Goal: Transaction & Acquisition: Obtain resource

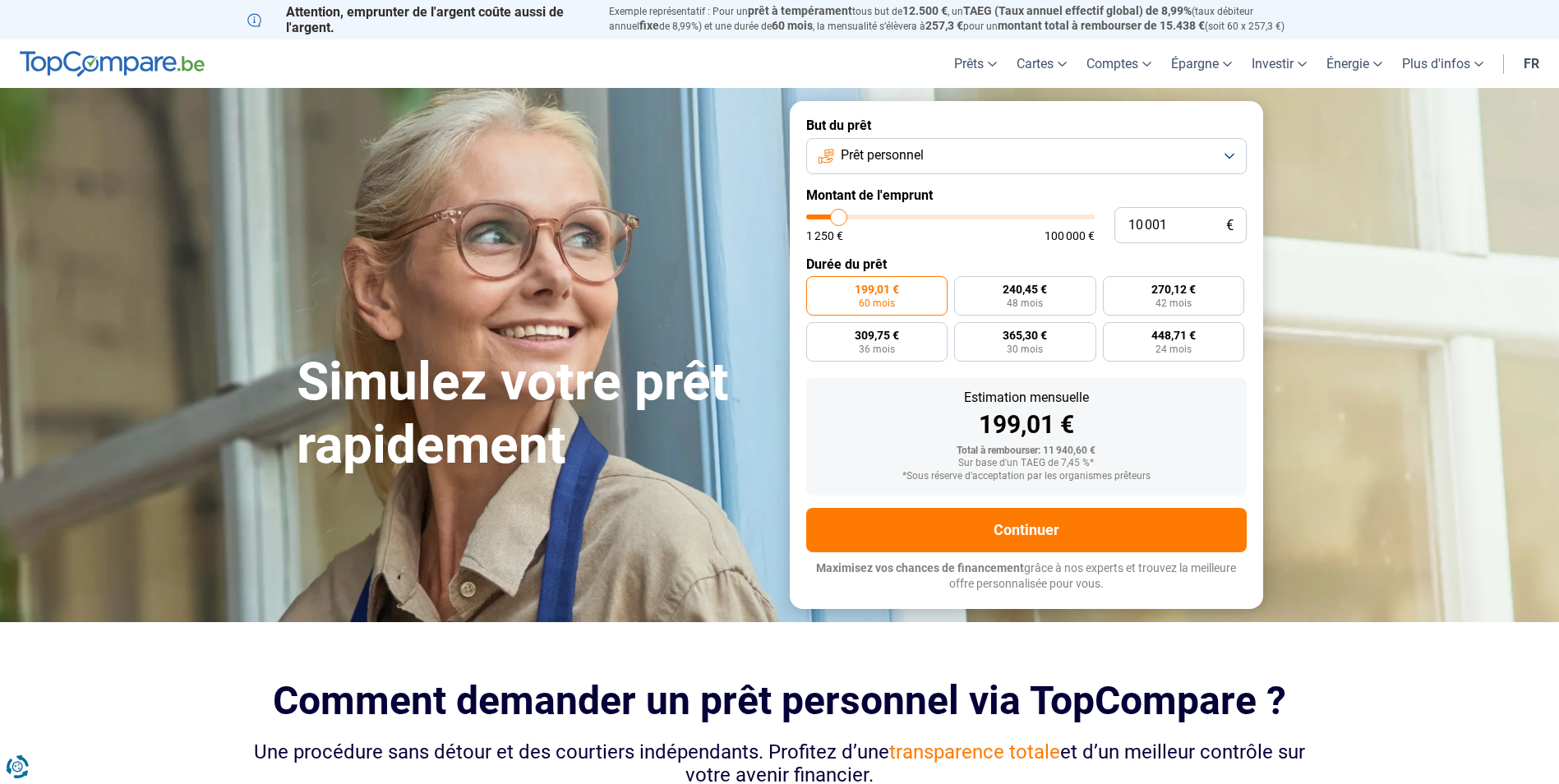
click at [930, 156] on button "Prêt personnel" at bounding box center [1026, 156] width 440 height 36
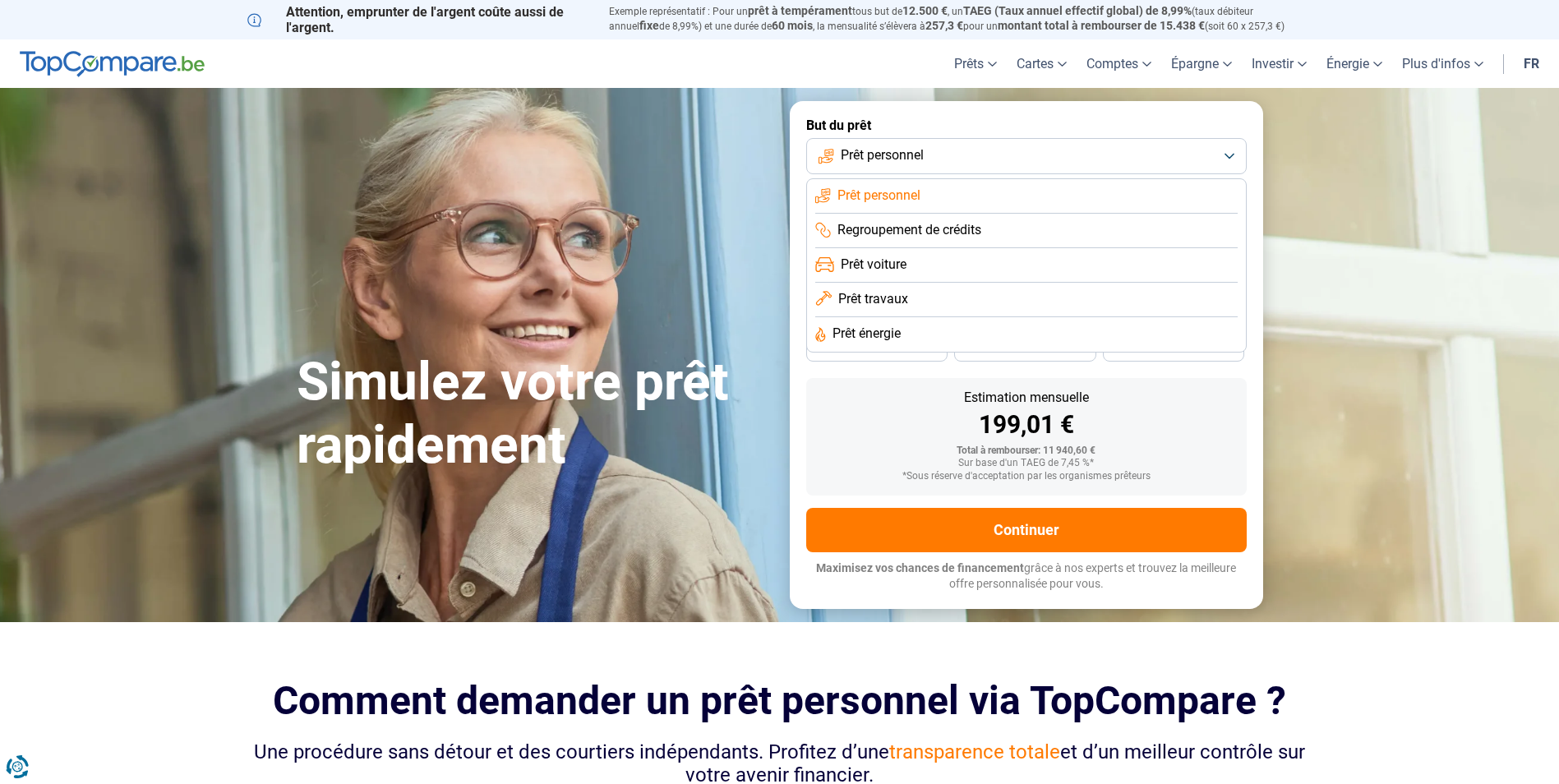
click at [888, 292] on span "Prêt travaux" at bounding box center [873, 299] width 70 height 18
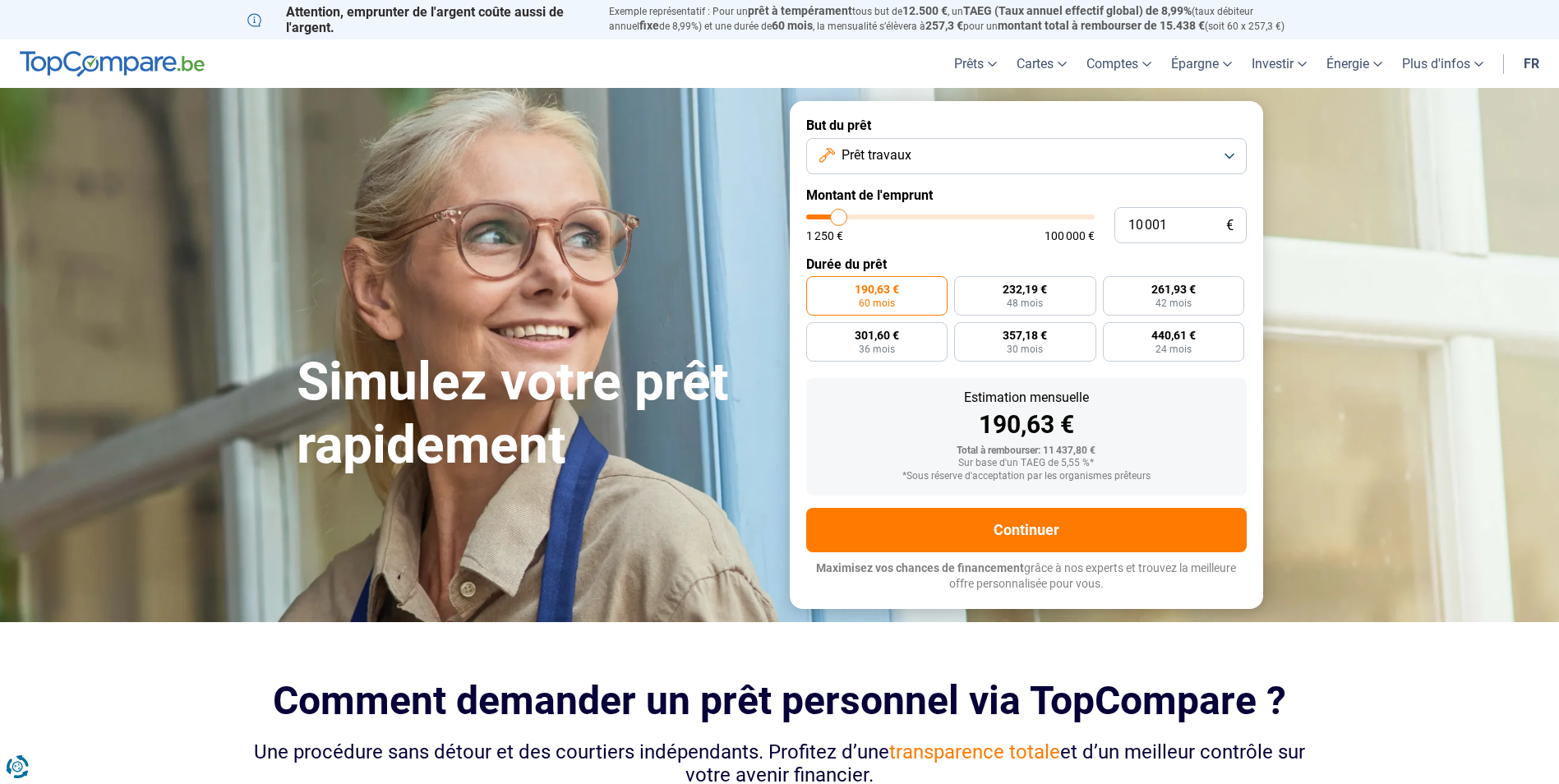
type input "10 500"
type input "10500"
type input "12 750"
type input "12750"
type input "14 500"
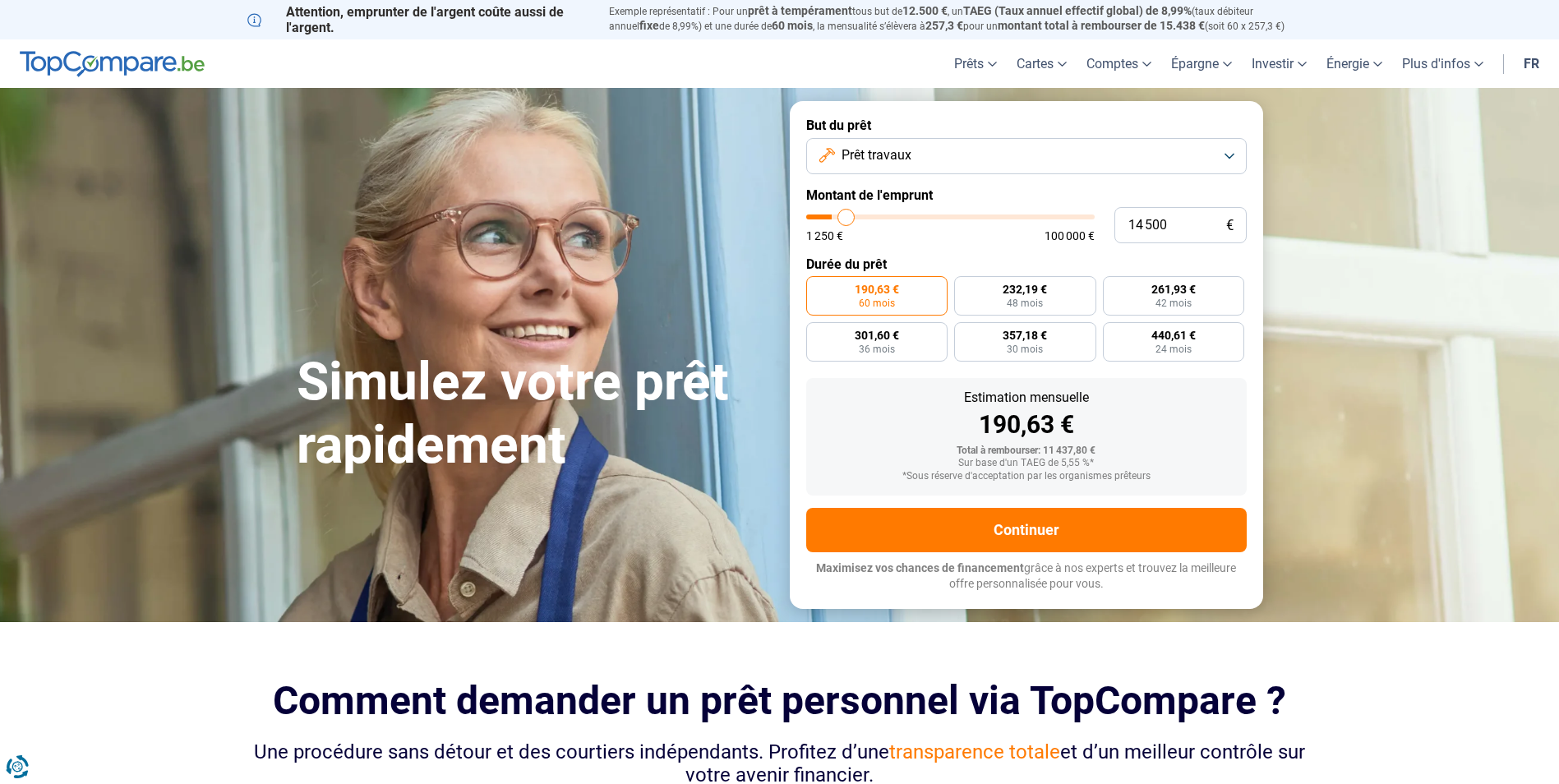
type input "14500"
type input "15 750"
type input "15750"
type input "17 250"
type input "17250"
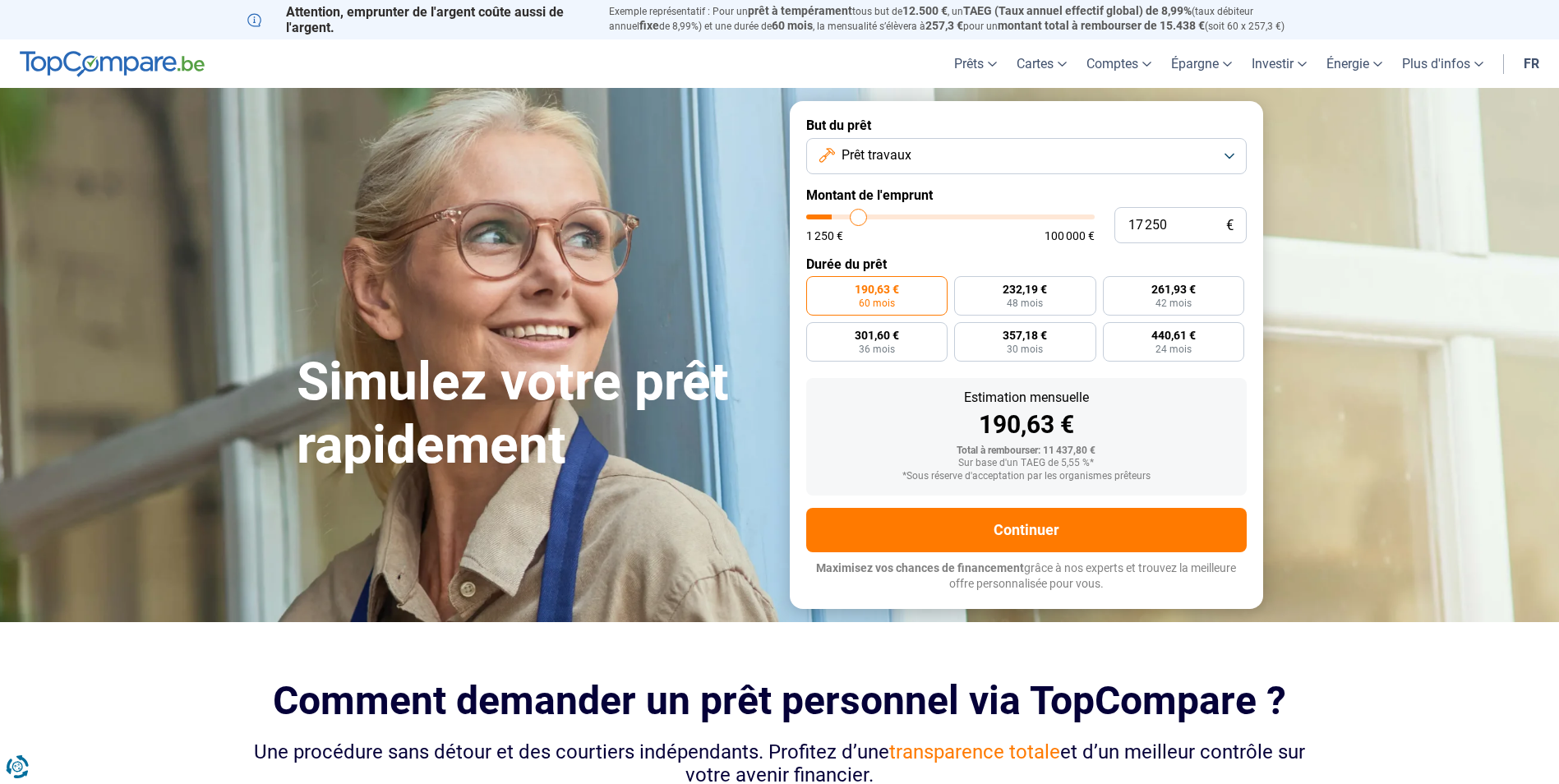
type input "20 000"
type input "20000"
type input "23 000"
type input "23000"
type input "25 000"
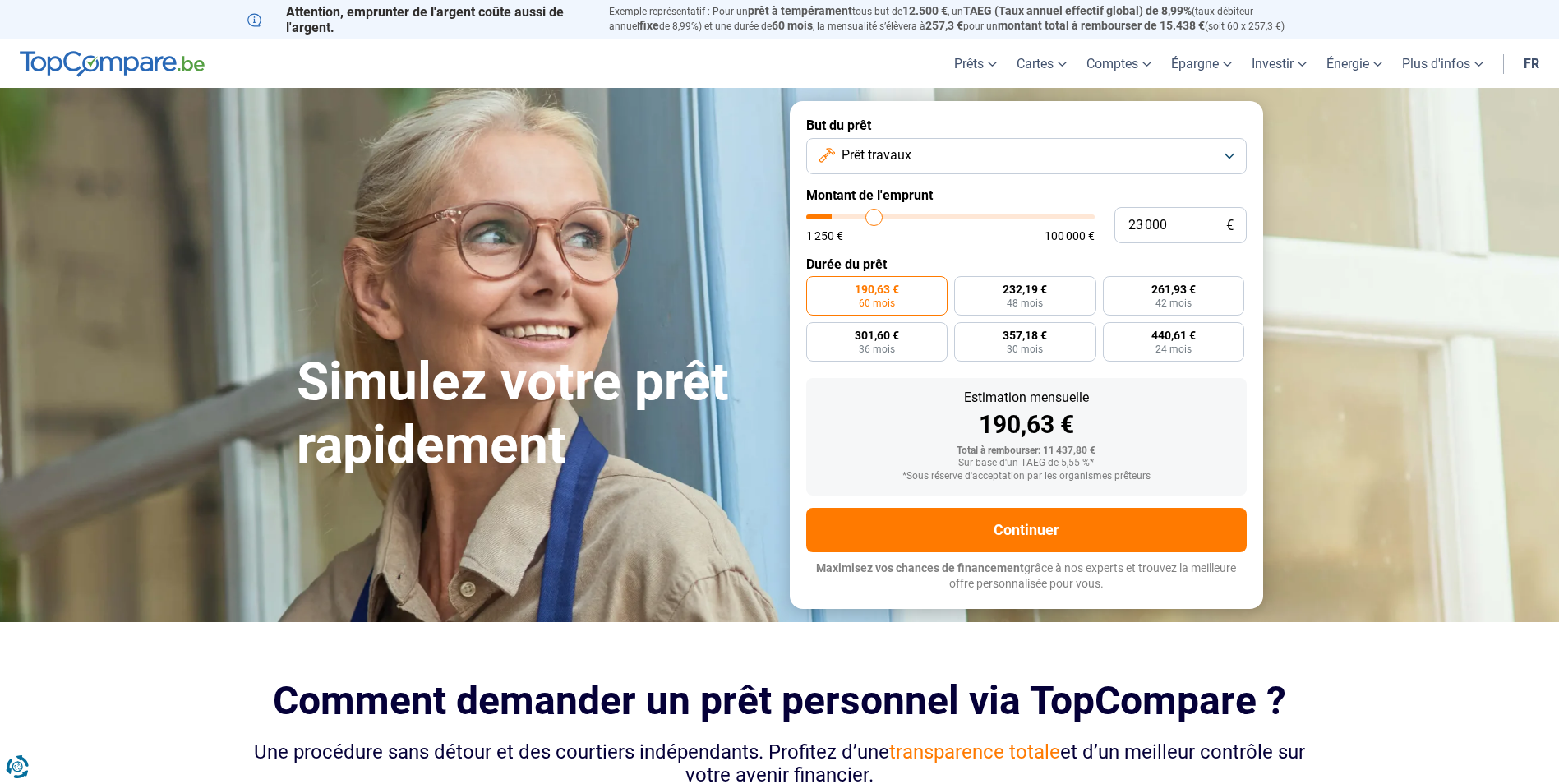
type input "25000"
type input "28 000"
type input "28000"
type input "32 250"
type input "32250"
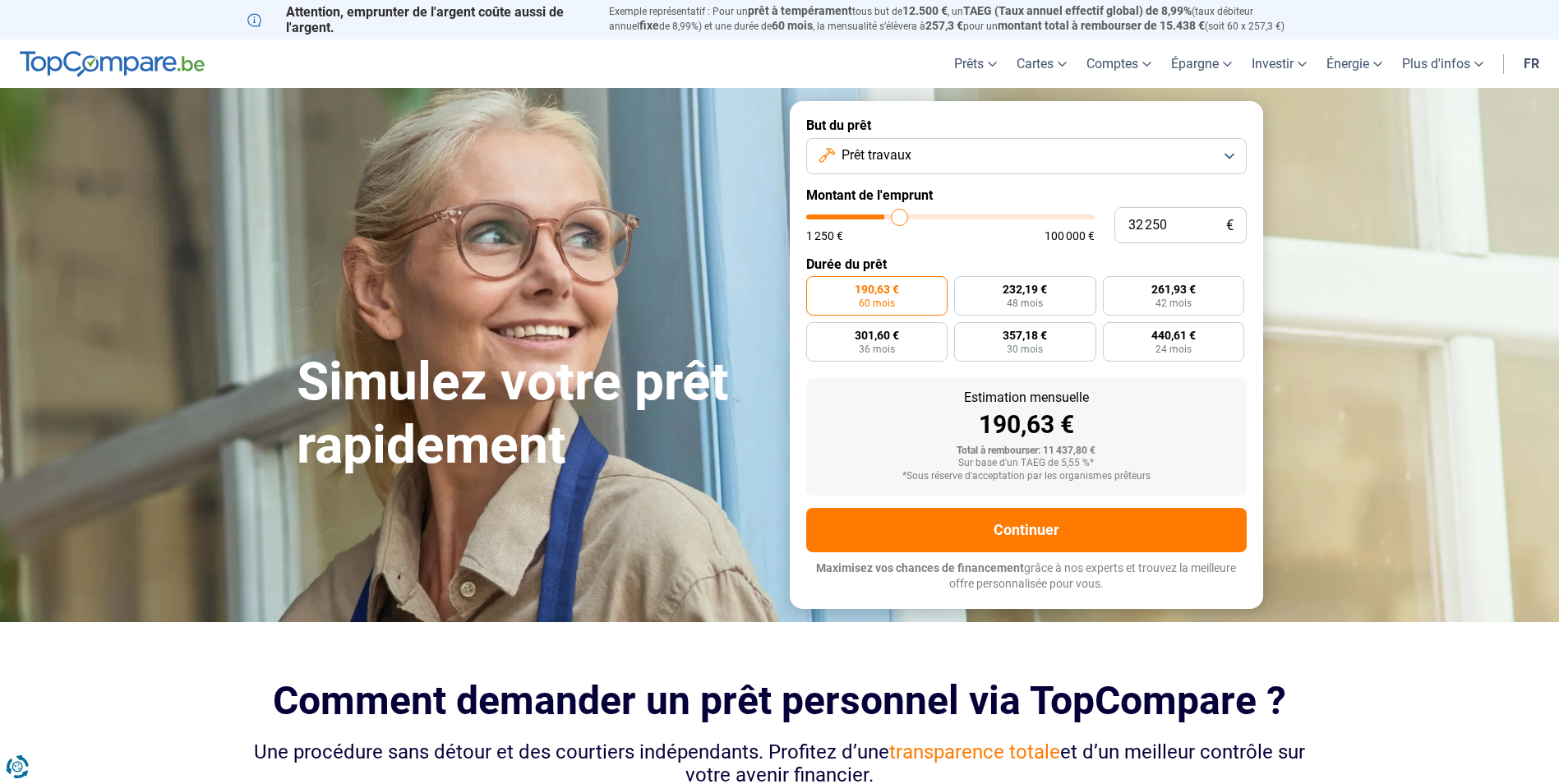
type input "36 750"
type input "36750"
type input "38 750"
type input "38750"
type input "40 000"
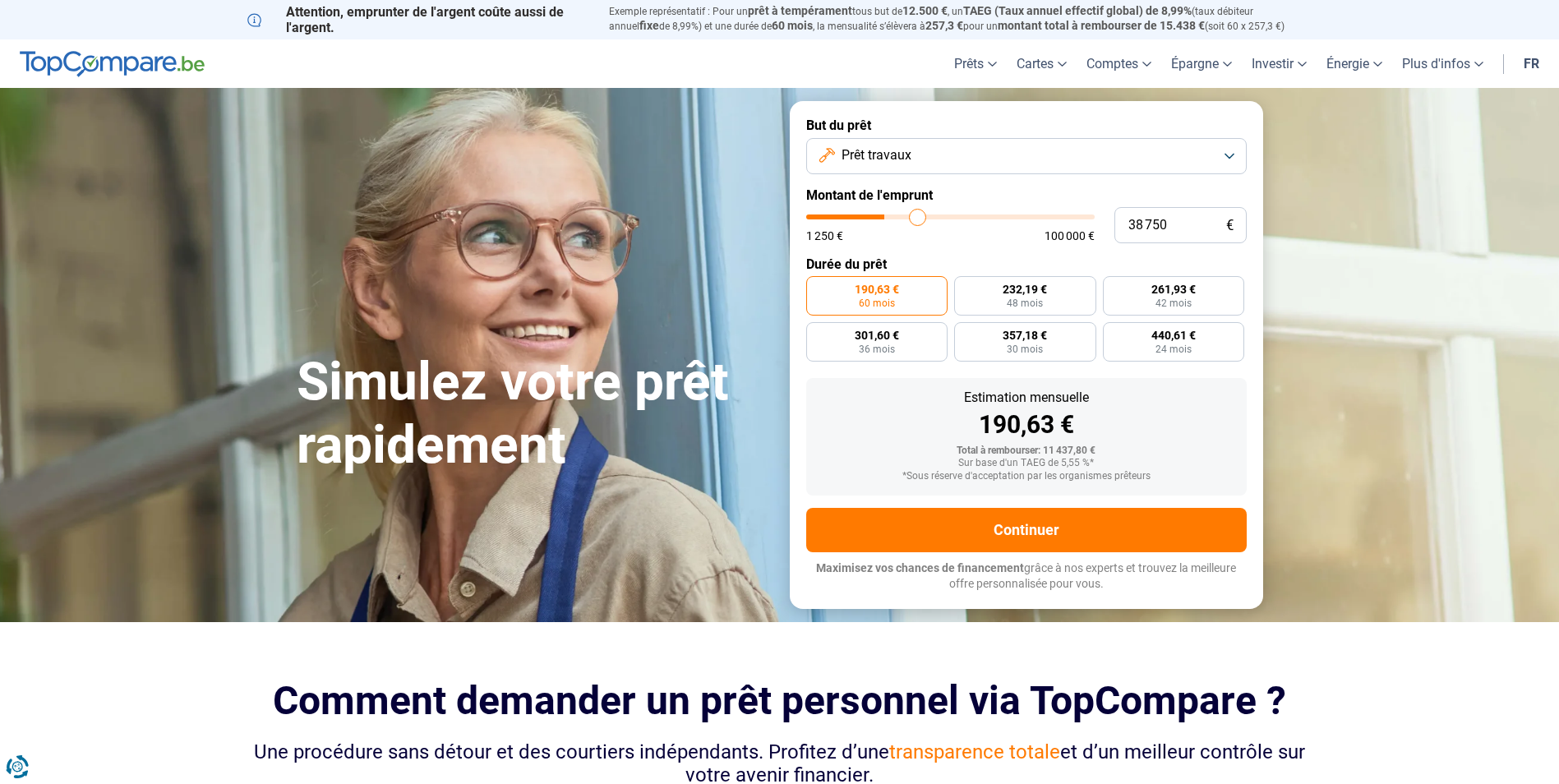
type input "40000"
type input "41 500"
type input "41500"
type input "42 750"
type input "42750"
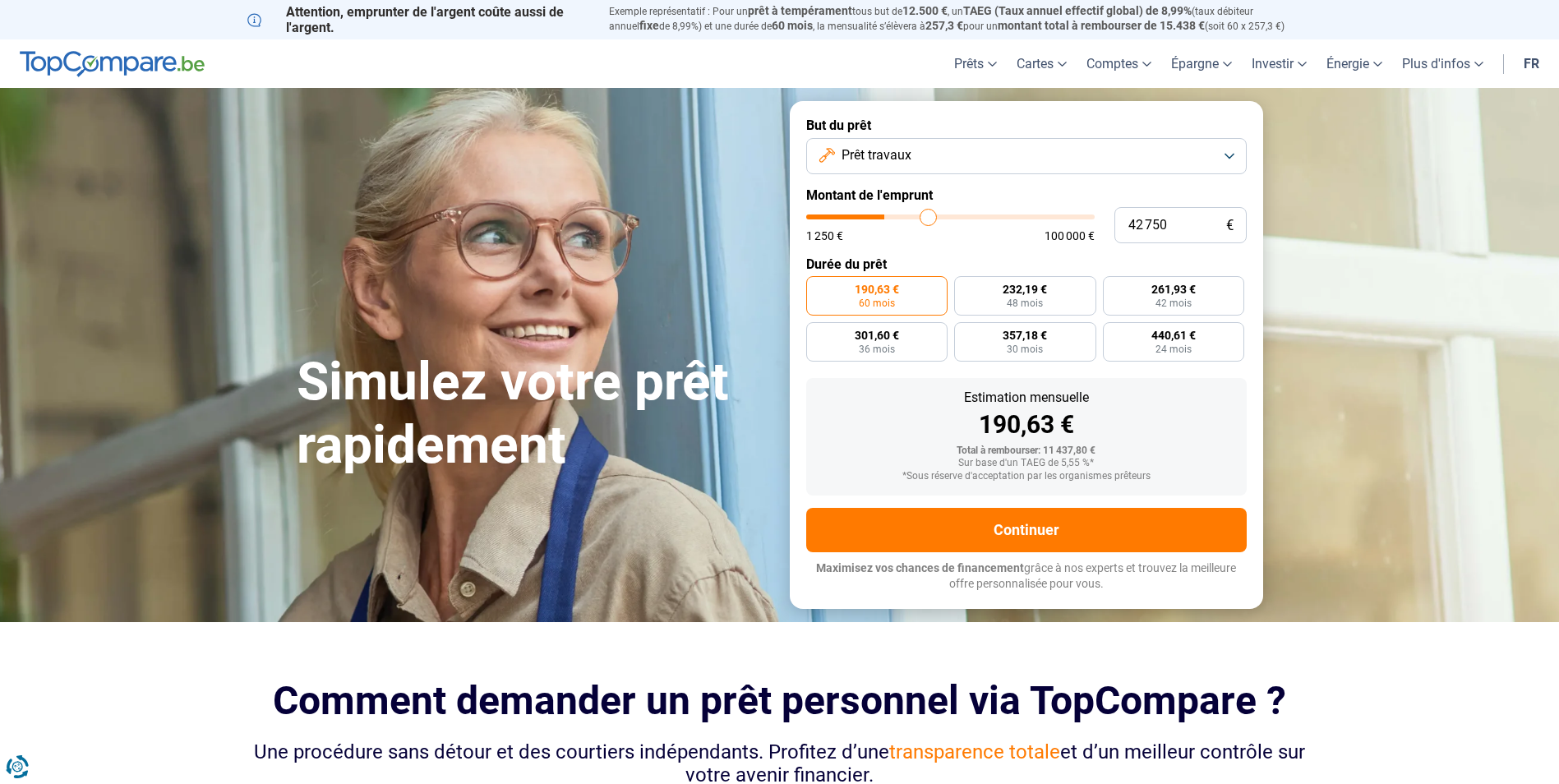
type input "43 500"
type input "43500"
type input "45 250"
type input "45250"
type input "46 750"
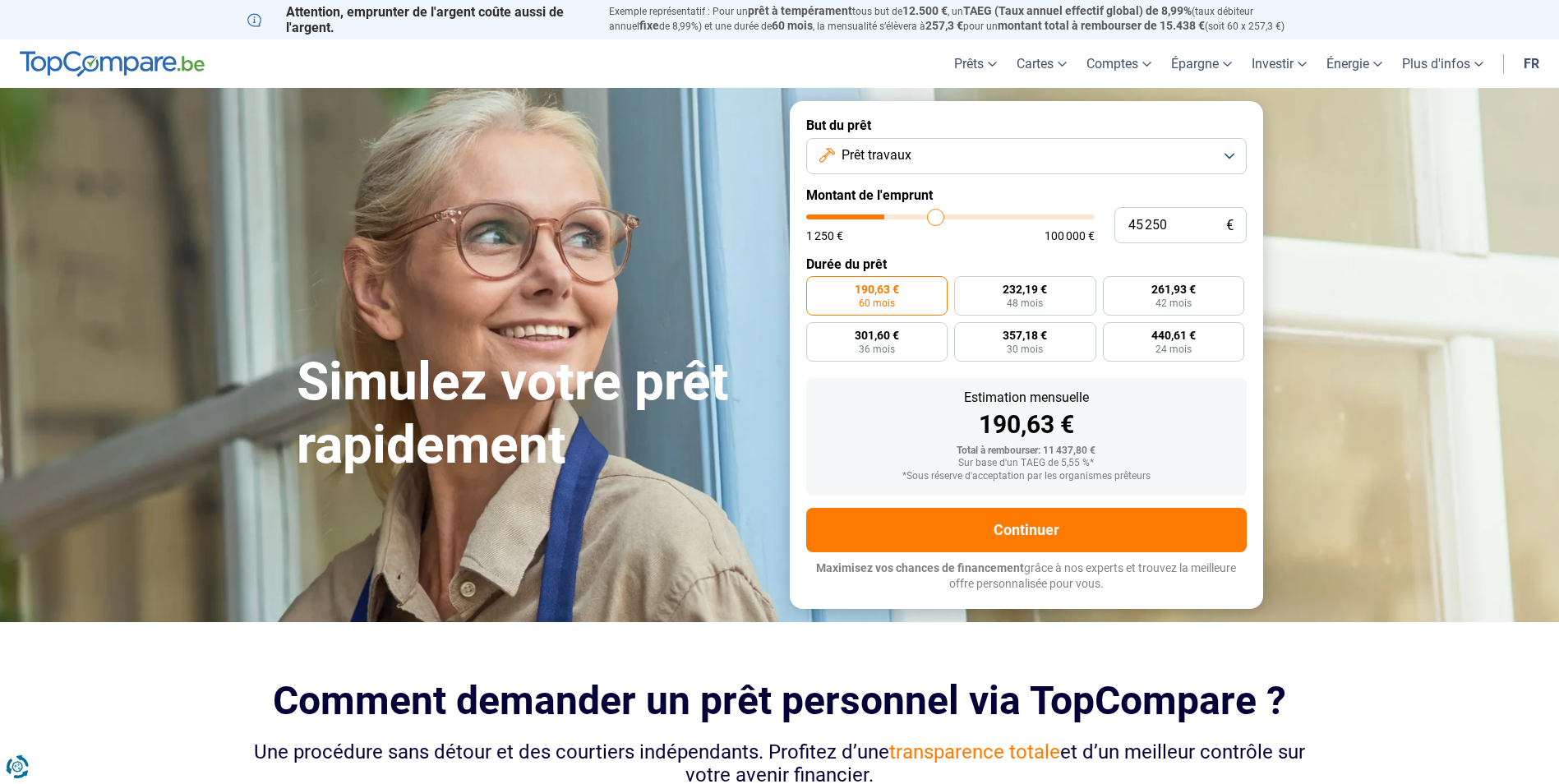
type input "46750"
type input "47 250"
type input "47250"
type input "47 500"
type input "47500"
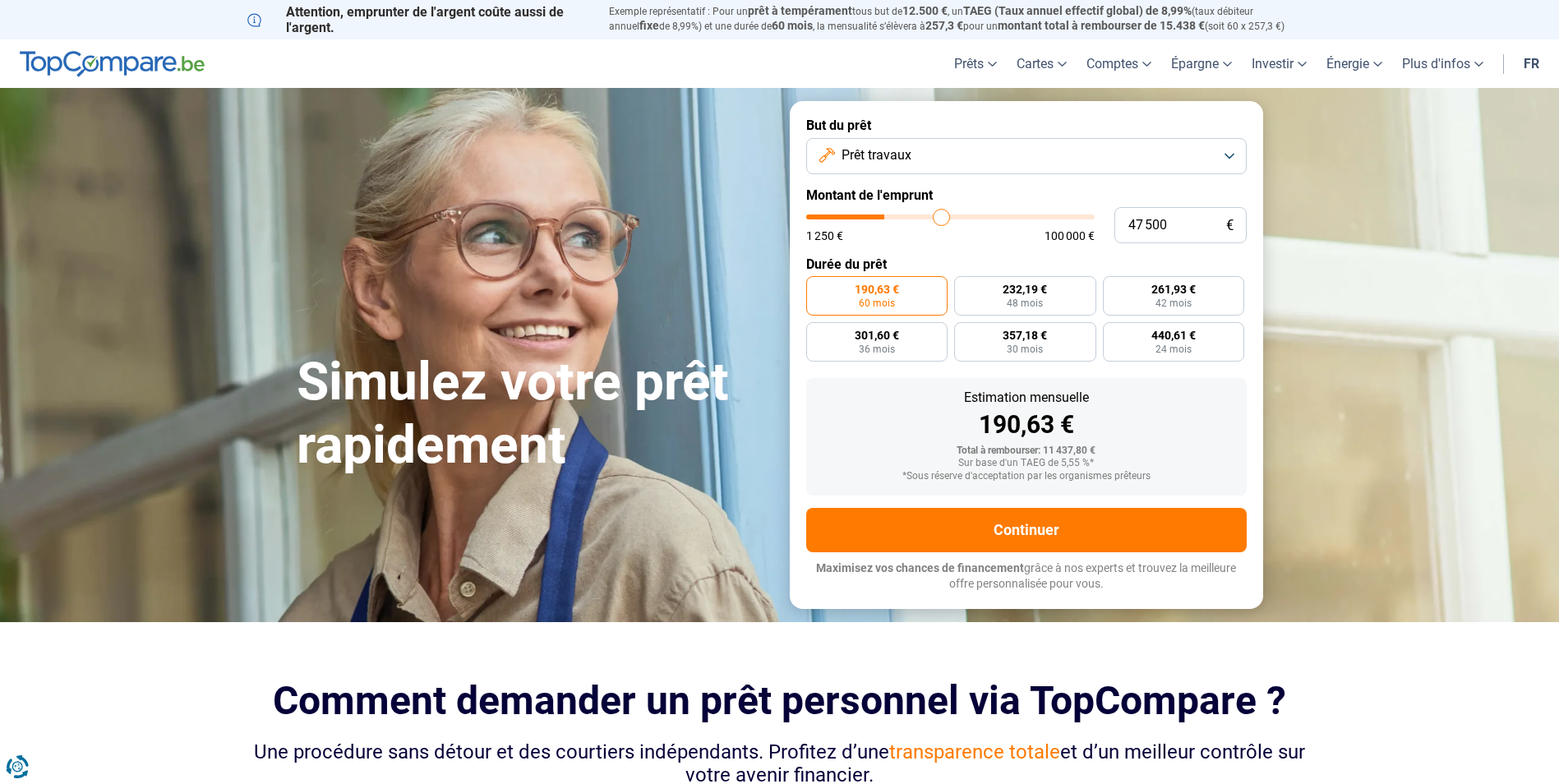
type input "48 000"
type input "48000"
type input "48 250"
type input "48250"
type input "48 500"
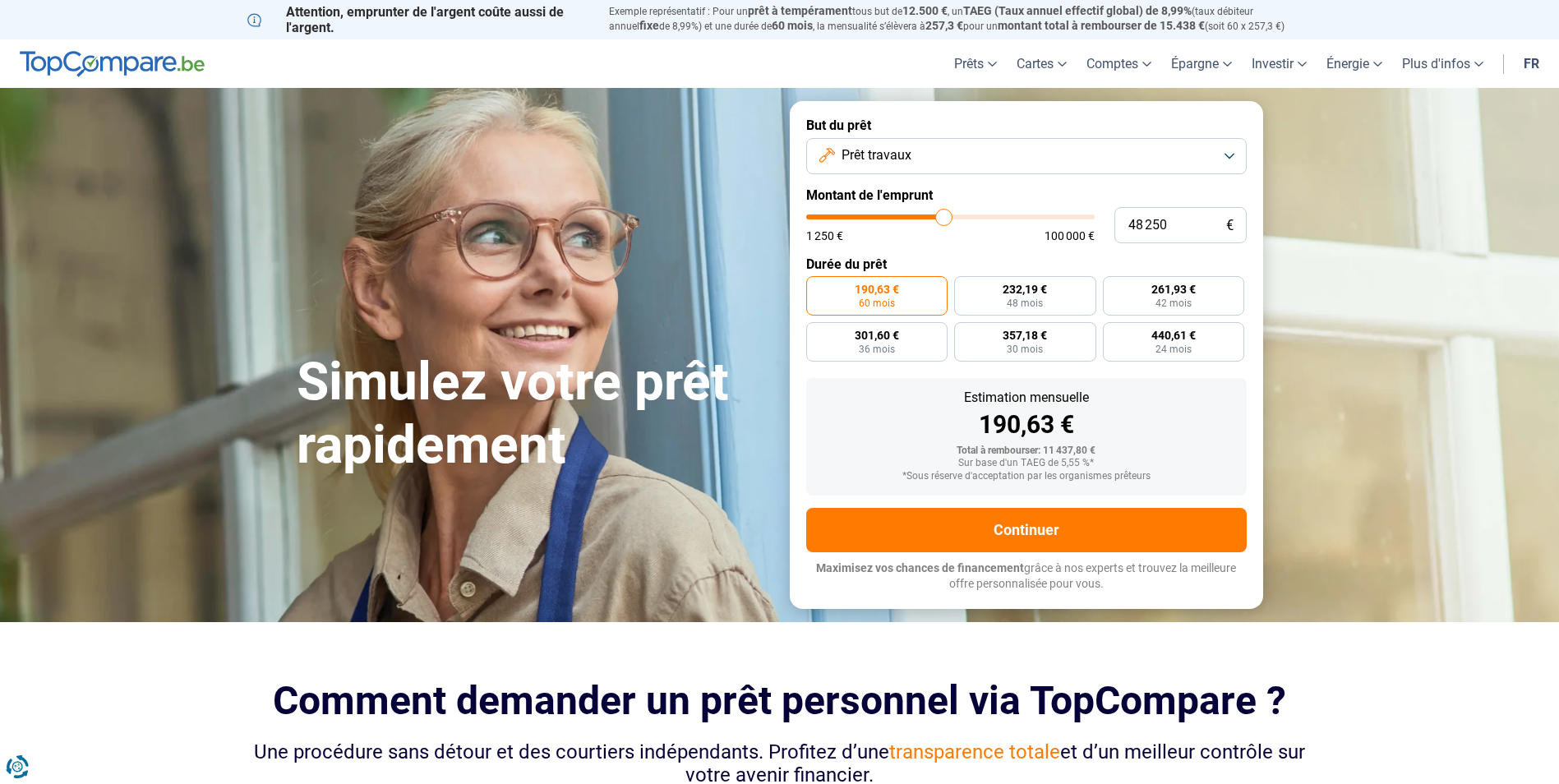
type input "48500"
type input "48 750"
type input "48750"
type input "49 000"
type input "49000"
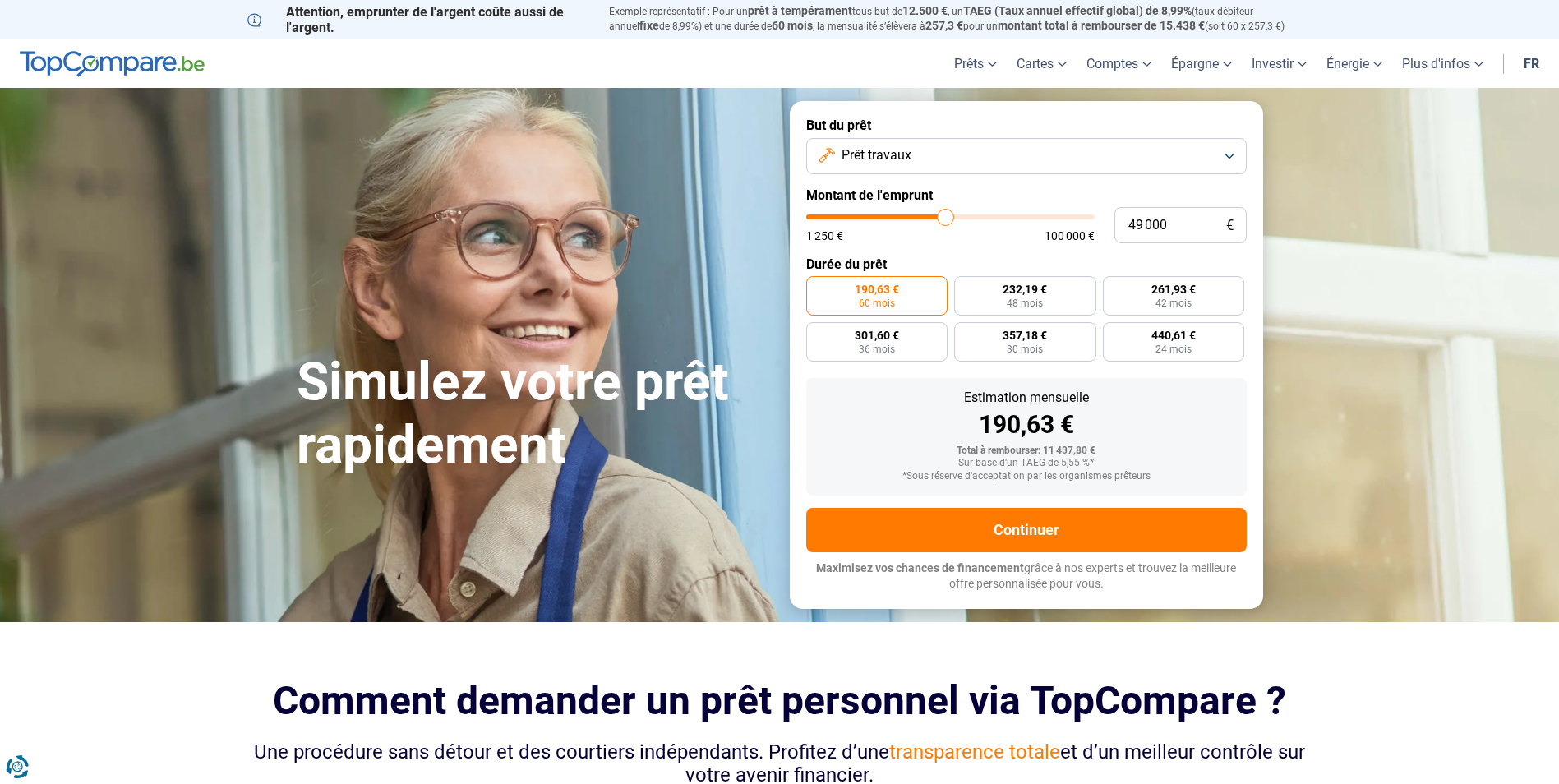
type input "49 500"
type input "49500"
type input "49 750"
type input "49750"
type input "50 000"
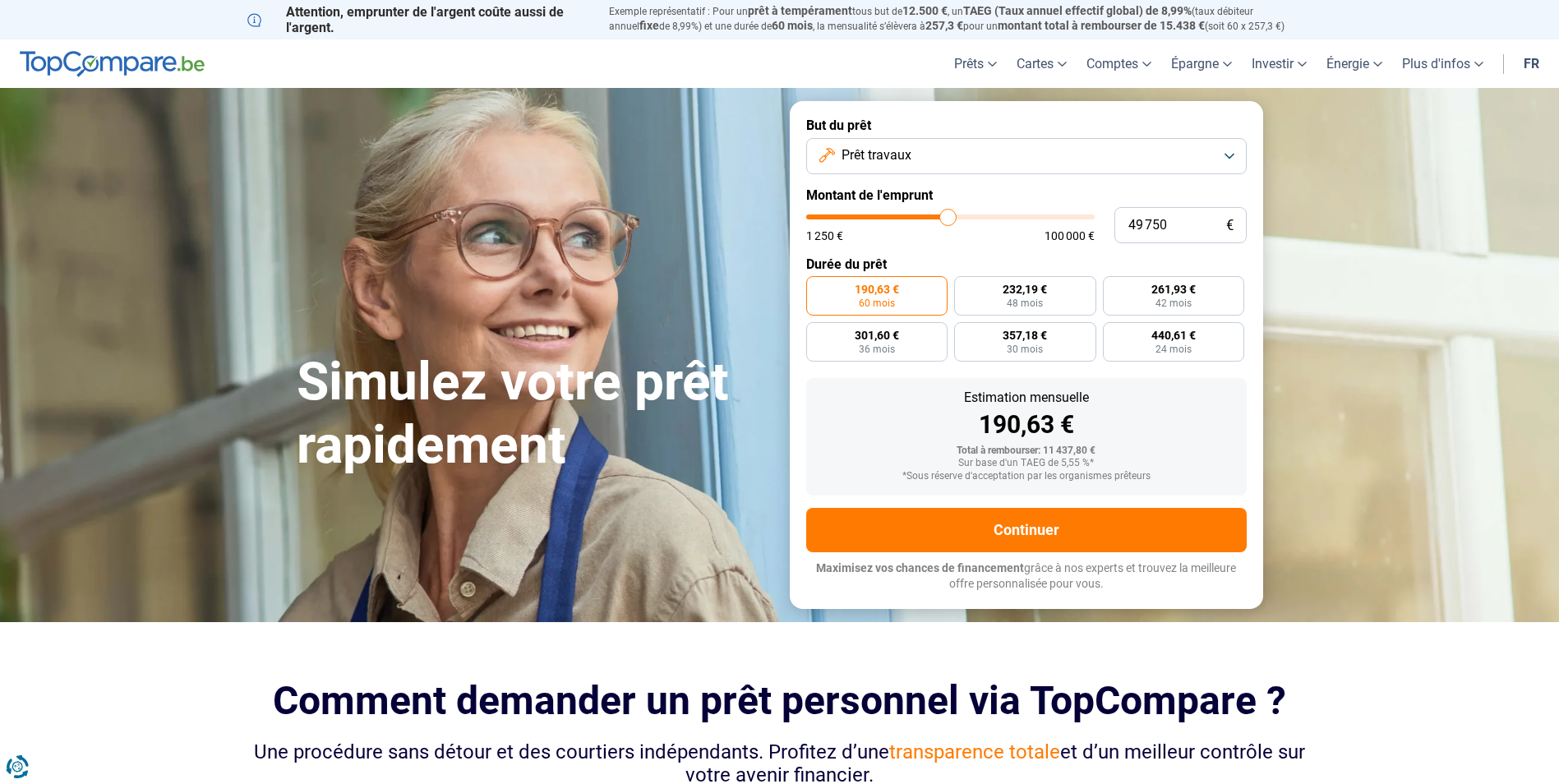
type input "50000"
type input "50 250"
type input "50250"
type input "50 000"
drag, startPoint x: 840, startPoint y: 217, endPoint x: 948, endPoint y: 230, distance: 108.8
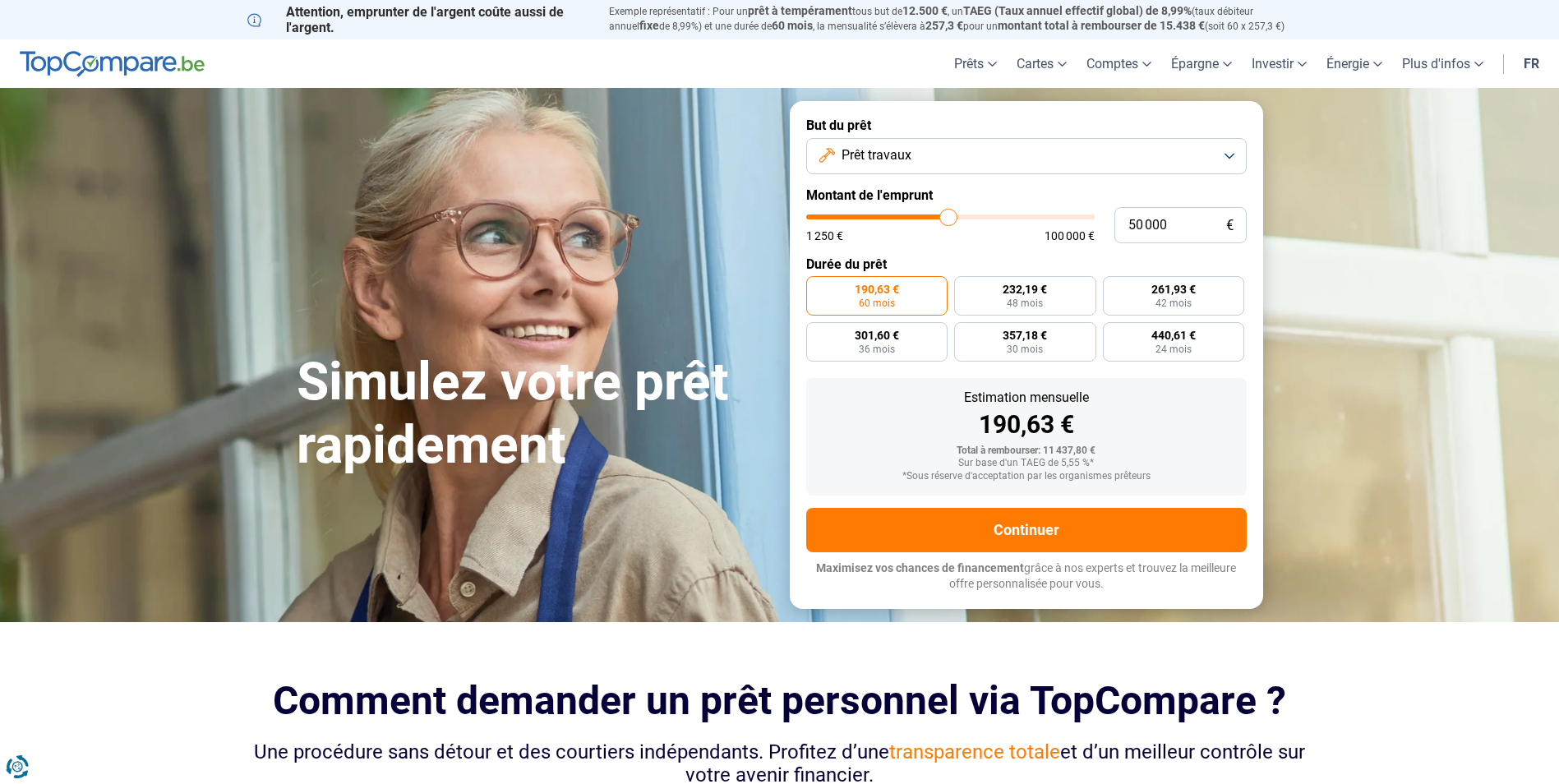
type input "50000"
click at [948, 219] on input "range" at bounding box center [950, 217] width 289 height 5
radio input "false"
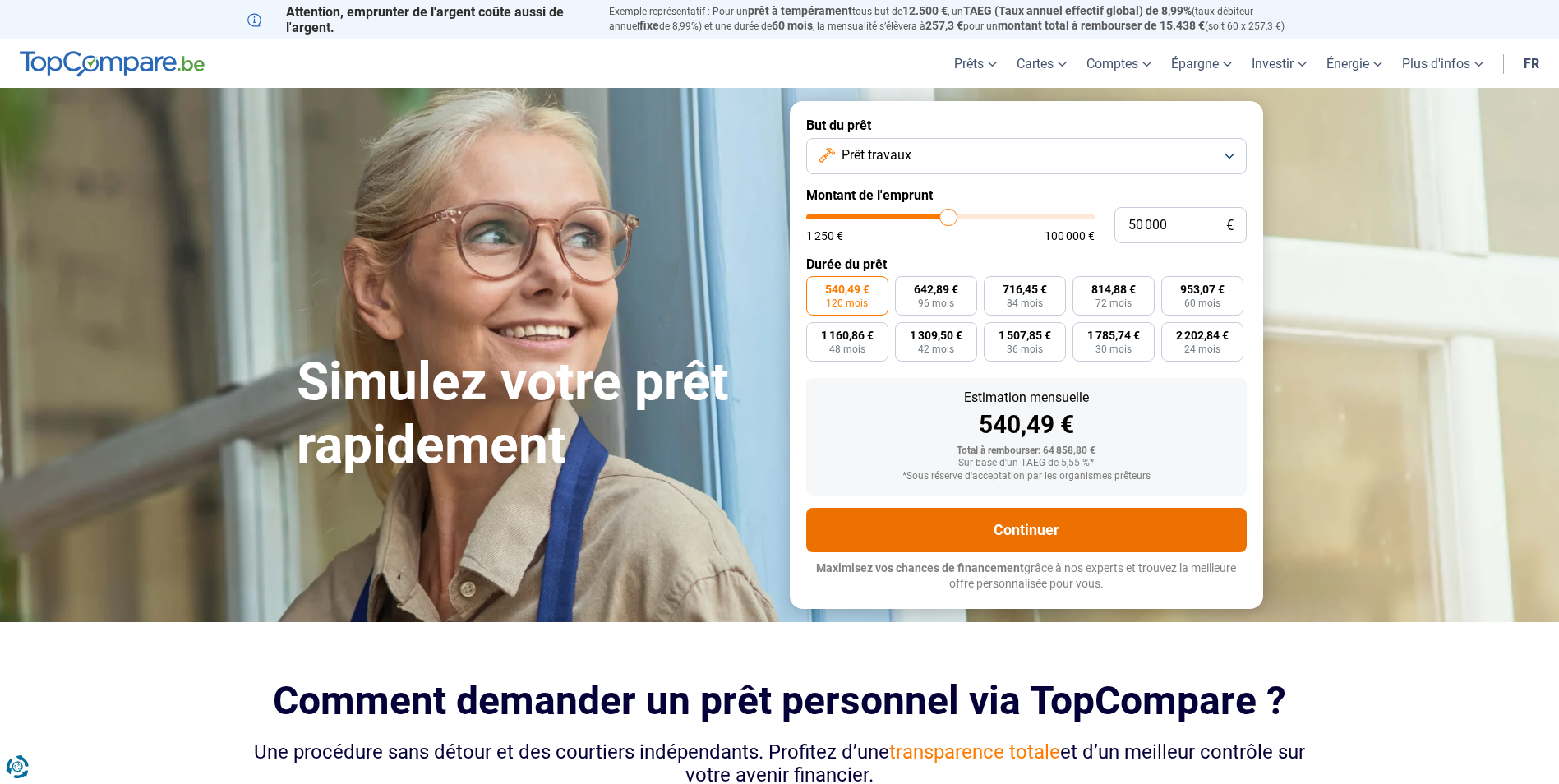
click at [1017, 522] on button "Continuer" at bounding box center [1026, 529] width 440 height 44
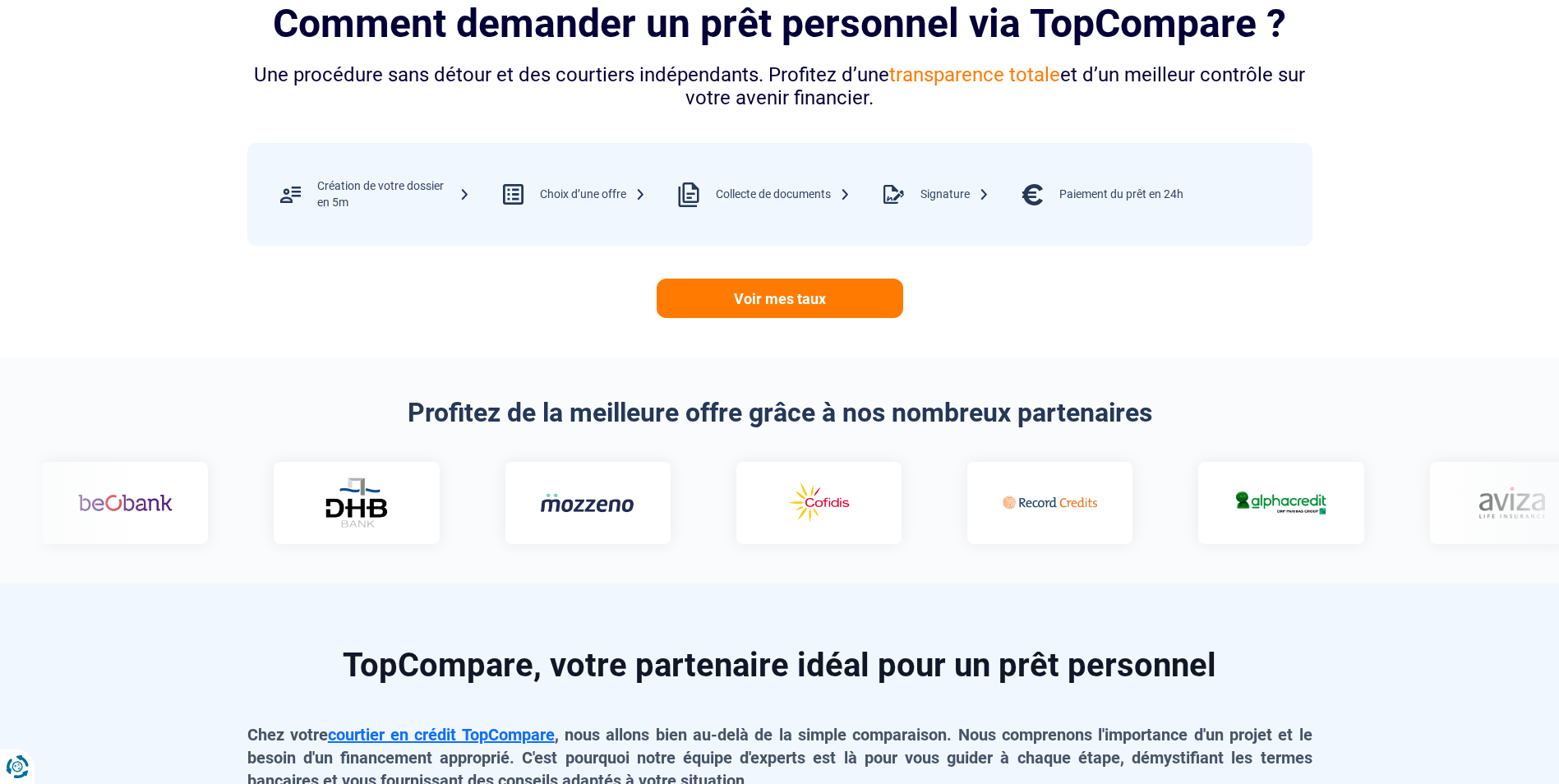
scroll to position [821, 0]
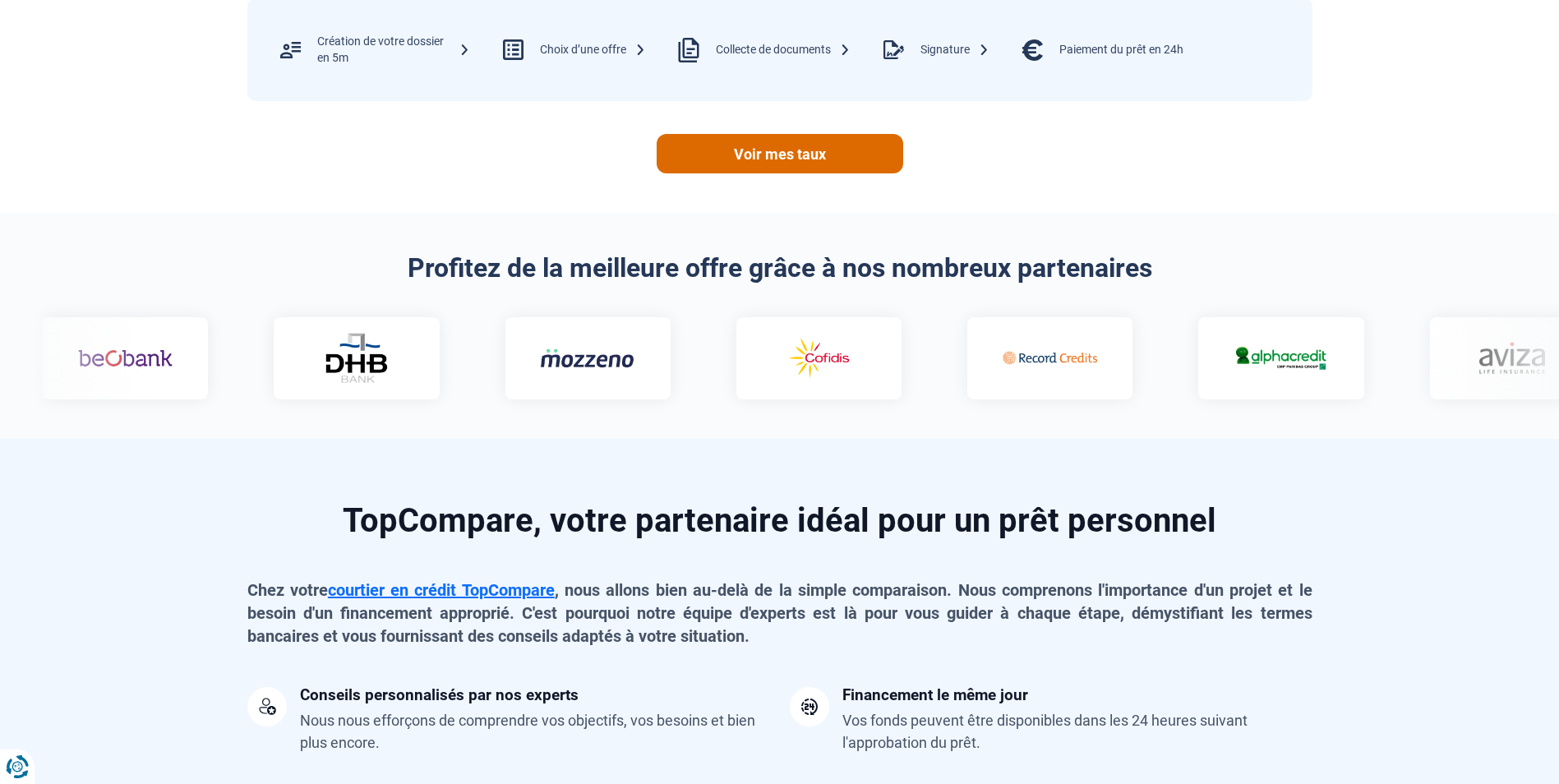
click at [793, 148] on link "Voir mes taux" at bounding box center [780, 154] width 247 height 40
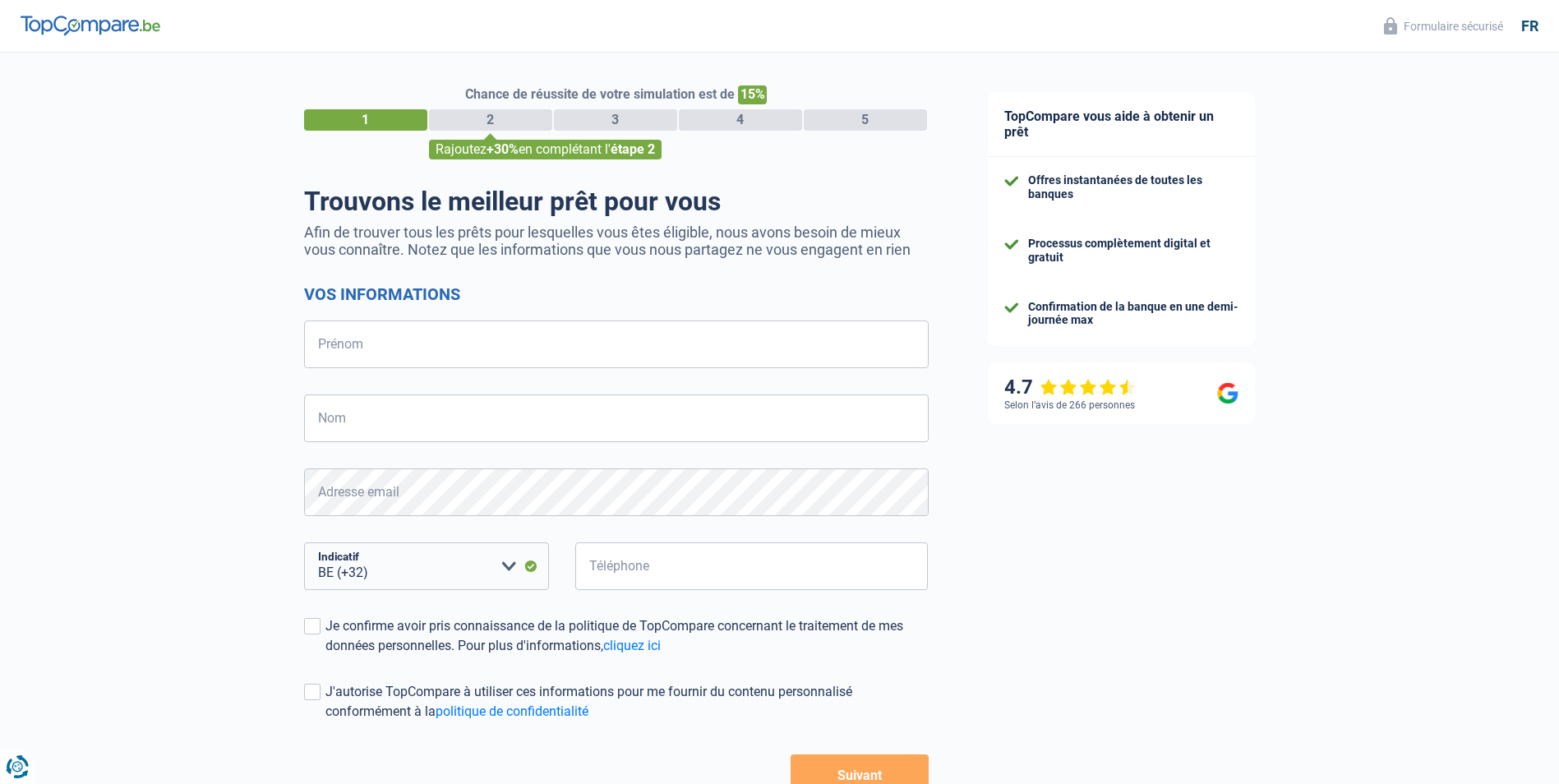
select select "32"
drag, startPoint x: 535, startPoint y: 277, endPoint x: 517, endPoint y: 277, distance: 18.0
select select "32"
drag, startPoint x: 502, startPoint y: 226, endPoint x: 493, endPoint y: 222, distance: 9.8
